Goal: Entertainment & Leisure: Browse casually

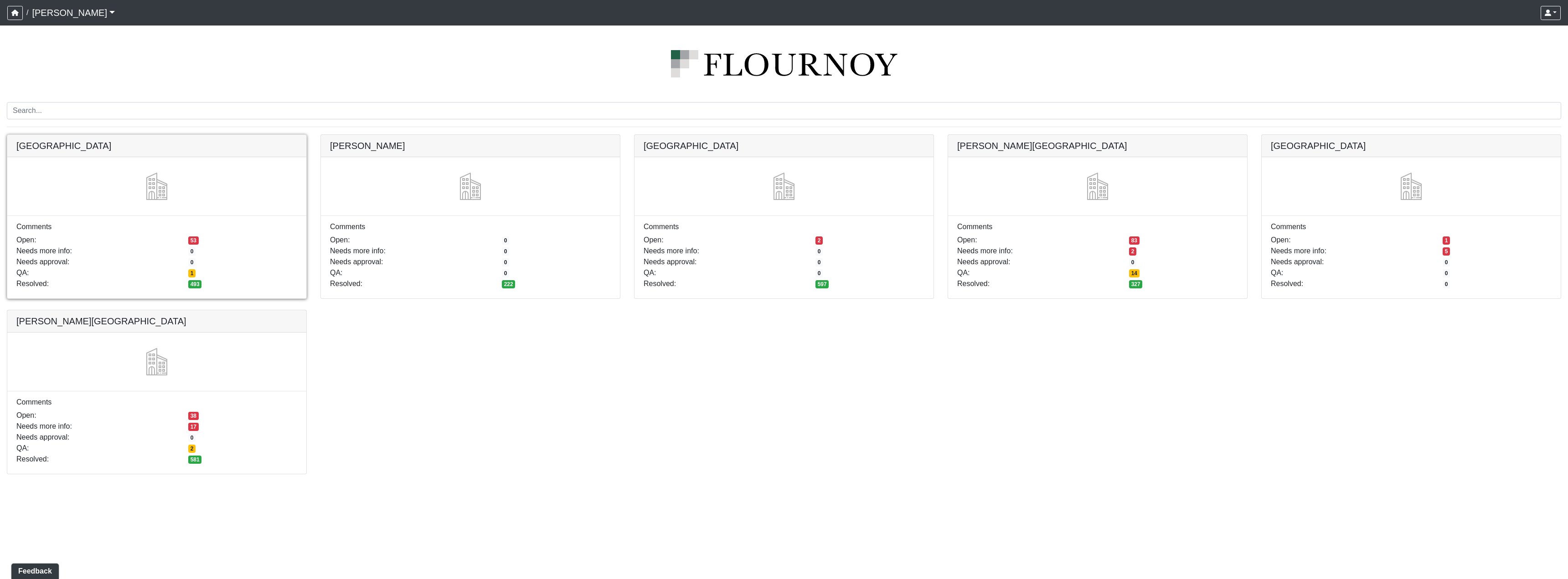
click at [130, 135] on link at bounding box center [157, 135] width 299 height 0
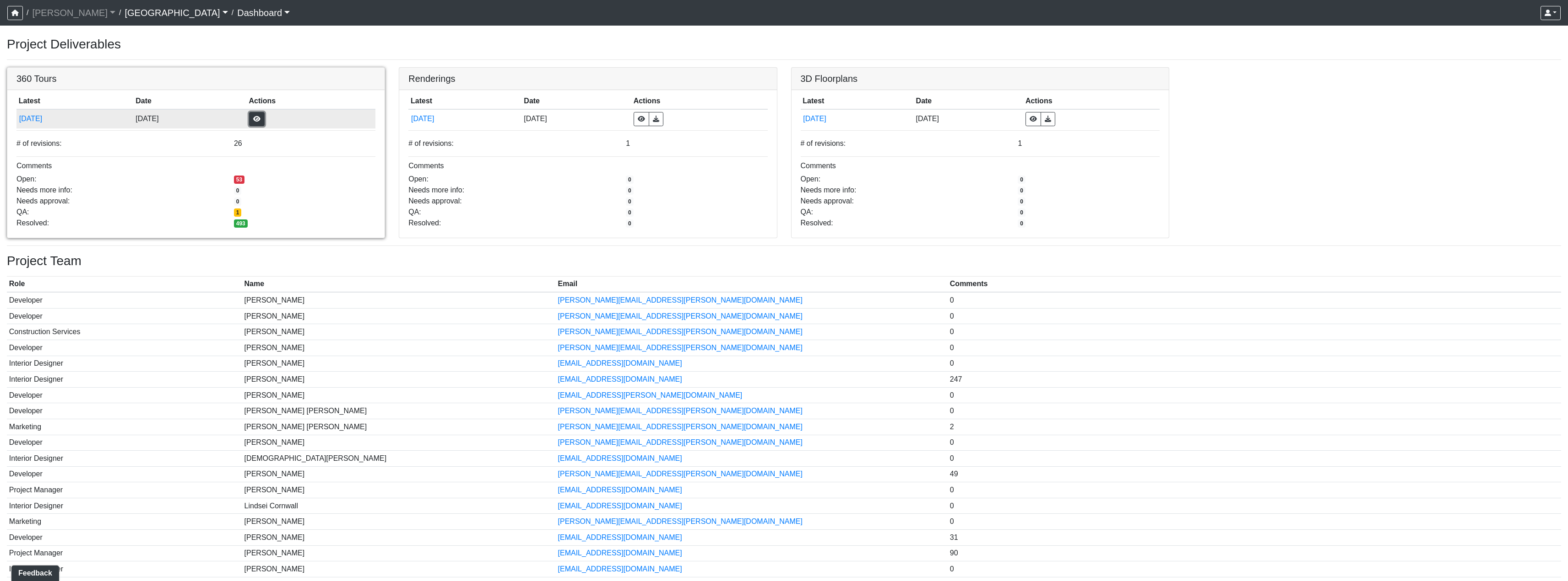
click at [264, 118] on button "button" at bounding box center [257, 118] width 16 height 14
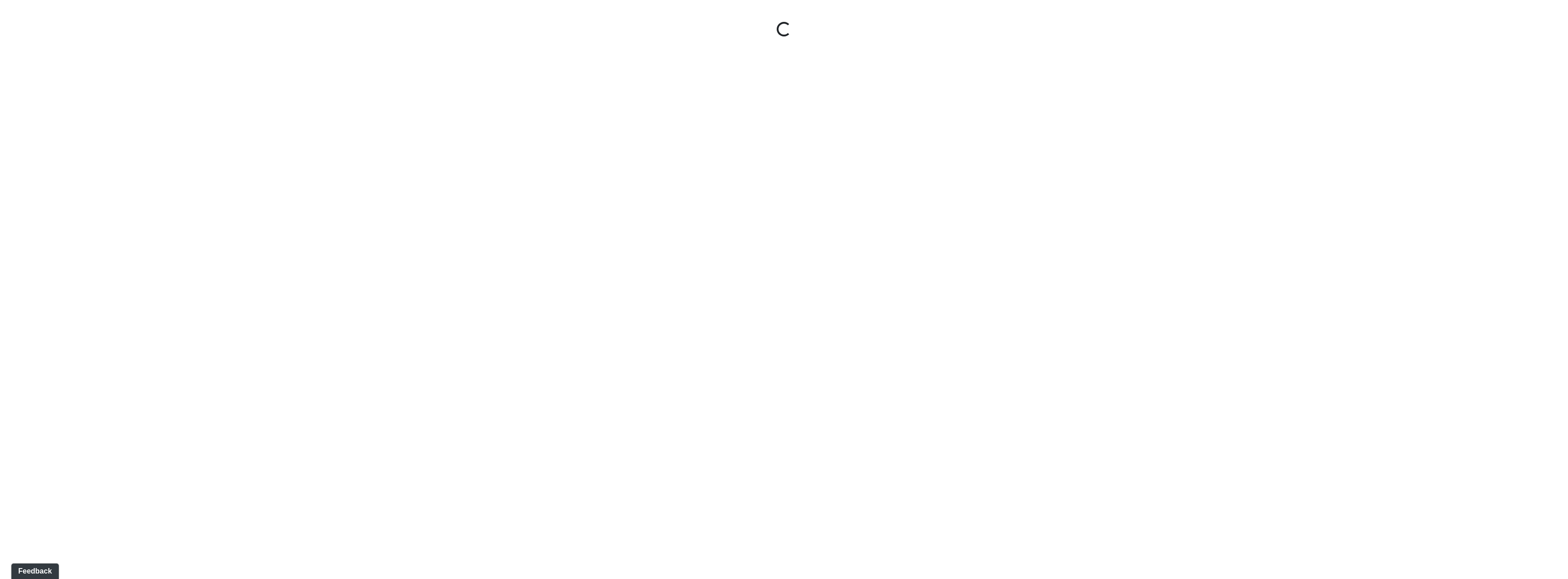
select select "nREVgdD8usBCEeVTsbMRRe"
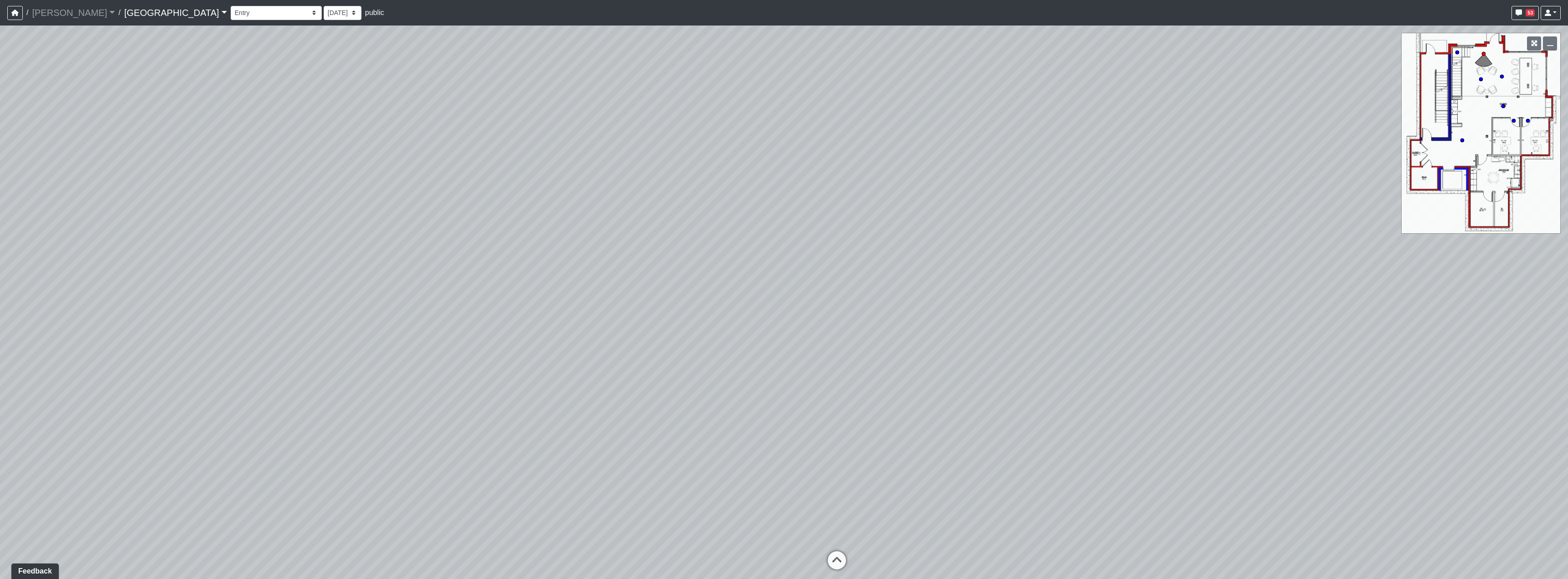
drag, startPoint x: 972, startPoint y: 224, endPoint x: 904, endPoint y: 211, distance: 69.2
click at [904, 211] on div "Loading... Reception Desk Loading... Lobby Loading... Landing" at bounding box center [784, 302] width 1568 height 553
drag, startPoint x: 873, startPoint y: 327, endPoint x: 647, endPoint y: 228, distance: 246.7
click at [647, 228] on div "Loading... Reception Desk Loading... Lobby Loading... Landing" at bounding box center [784, 302] width 1568 height 553
drag, startPoint x: 980, startPoint y: 277, endPoint x: 489, endPoint y: 328, distance: 493.6
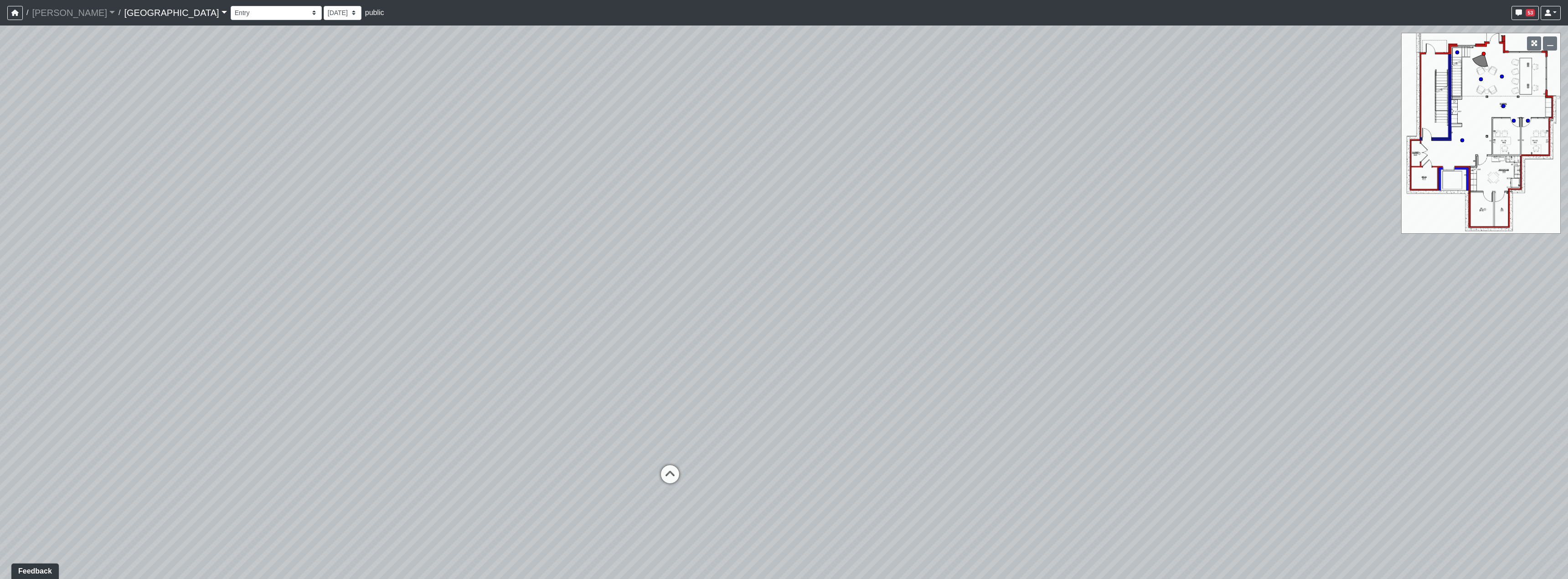
click at [466, 351] on div "Loading... Reception Desk Loading... Lobby Loading... Landing" at bounding box center [784, 302] width 1568 height 553
drag, startPoint x: 855, startPoint y: 197, endPoint x: 743, endPoint y: 415, distance: 245.1
click at [747, 412] on div "Loading... Reception Desk Loading... Lobby Loading... Landing" at bounding box center [784, 302] width 1568 height 553
